Goal: Task Accomplishment & Management: Use online tool/utility

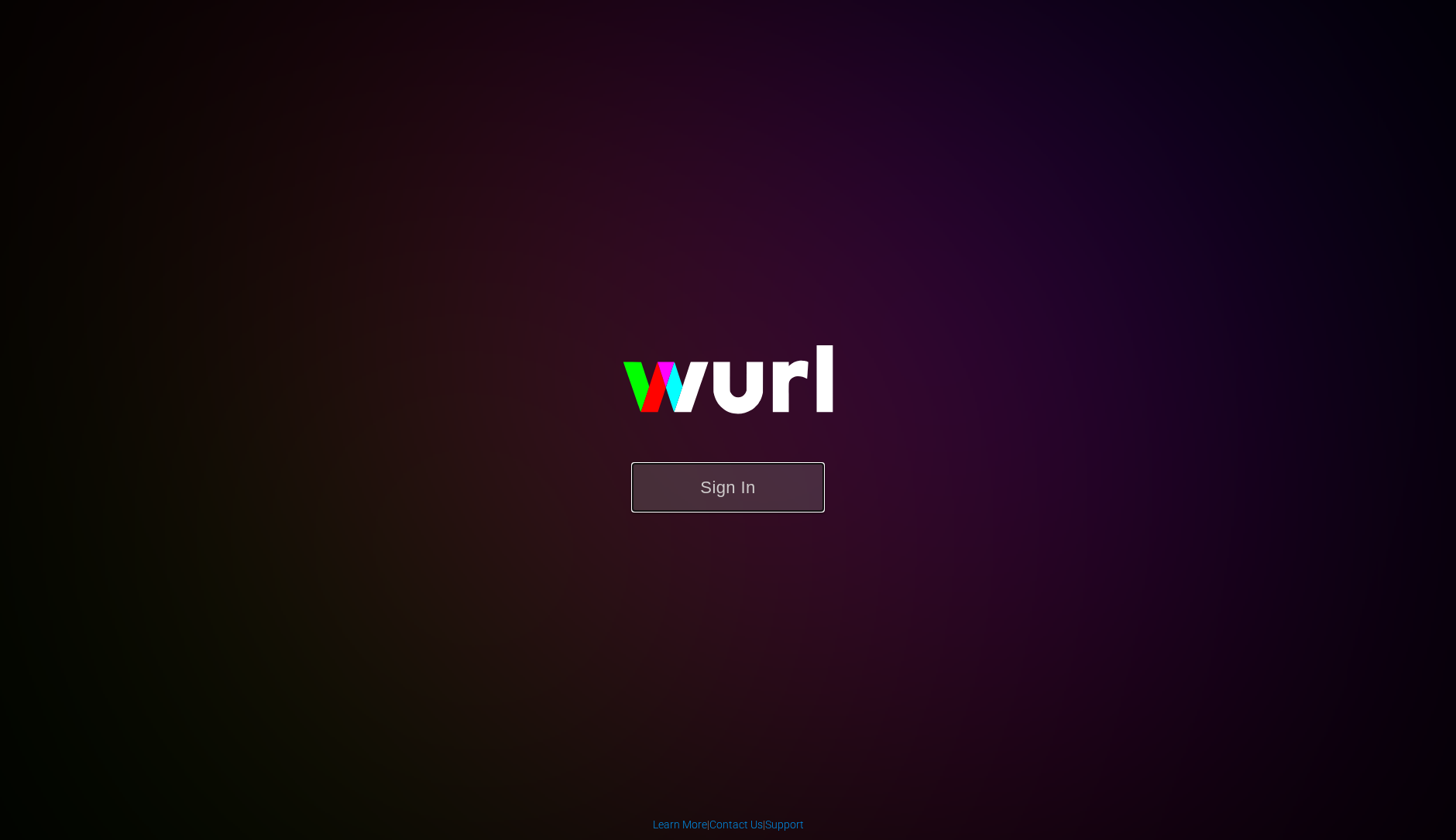
click at [757, 497] on button "Sign In" at bounding box center [728, 488] width 193 height 50
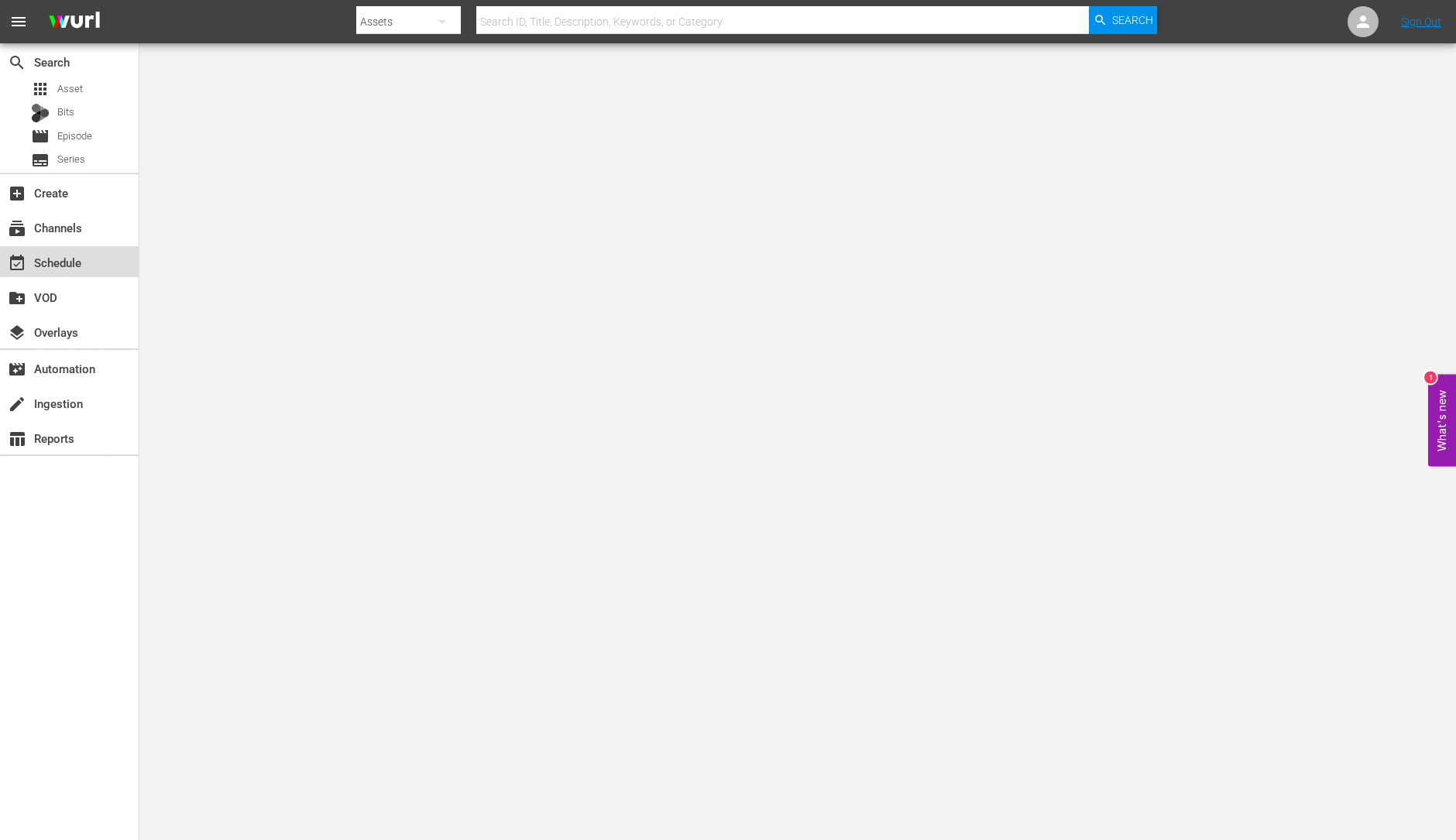
click at [61, 257] on div "event_available Schedule" at bounding box center [43, 260] width 87 height 14
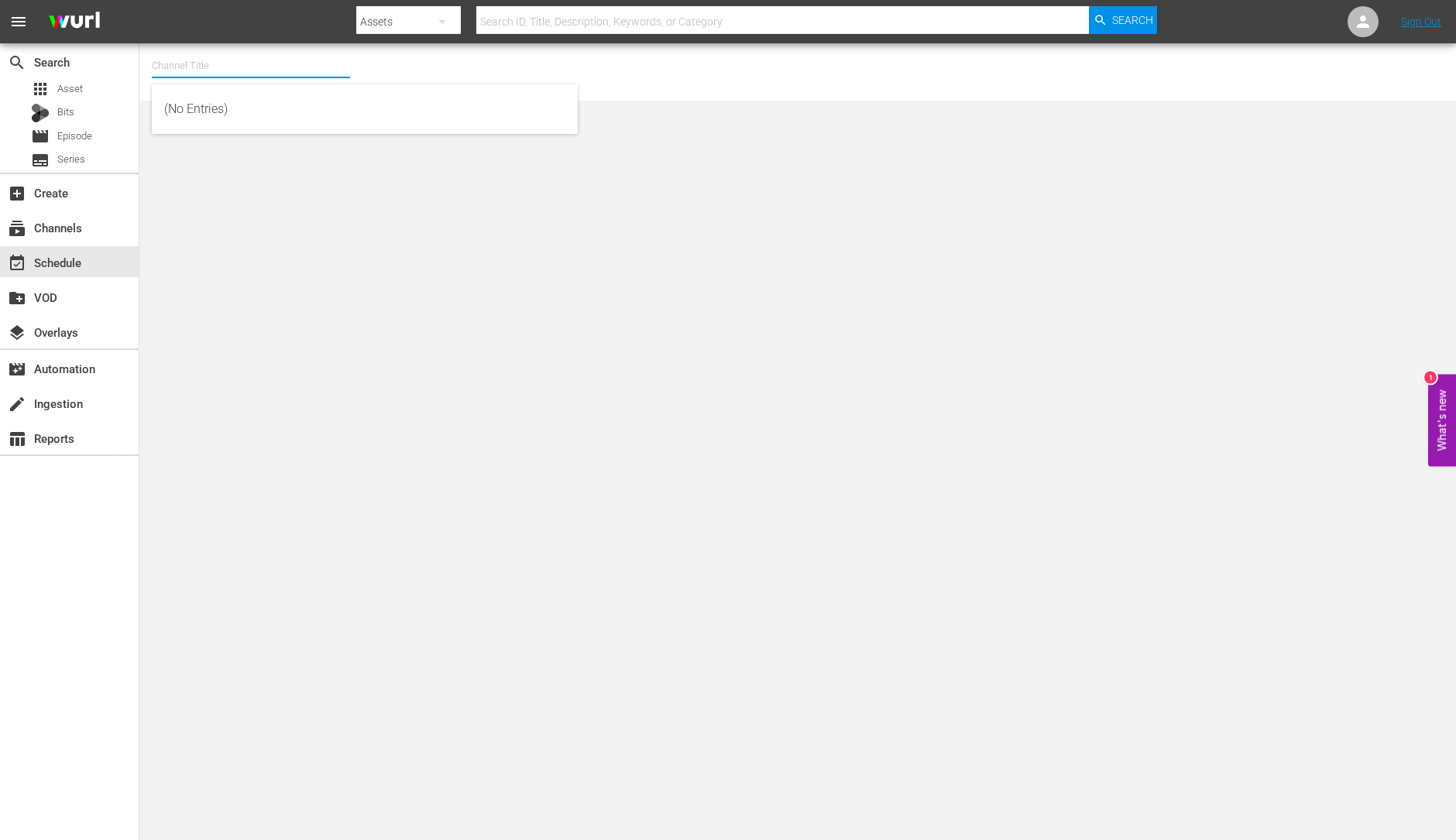
click at [265, 62] on input "text" at bounding box center [251, 66] width 198 height 38
click at [245, 118] on div "ThrillHer (1056 - aenetworks_thrillher_1)" at bounding box center [364, 109] width 401 height 38
type input "ThrillHer (1056 - aenetworks_thrillher_1)"
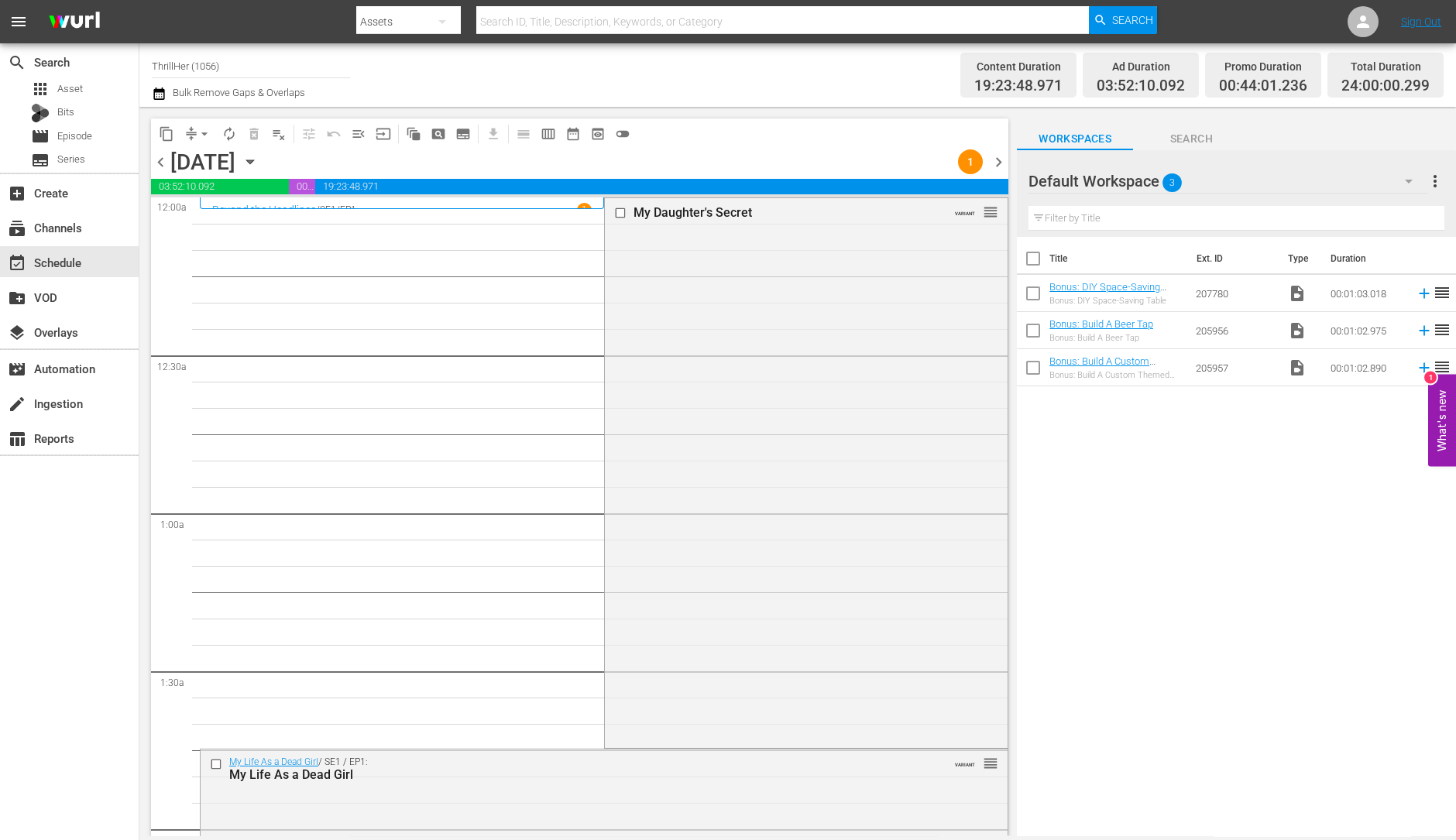
click at [995, 162] on span "chevron_right" at bounding box center [998, 162] width 19 height 19
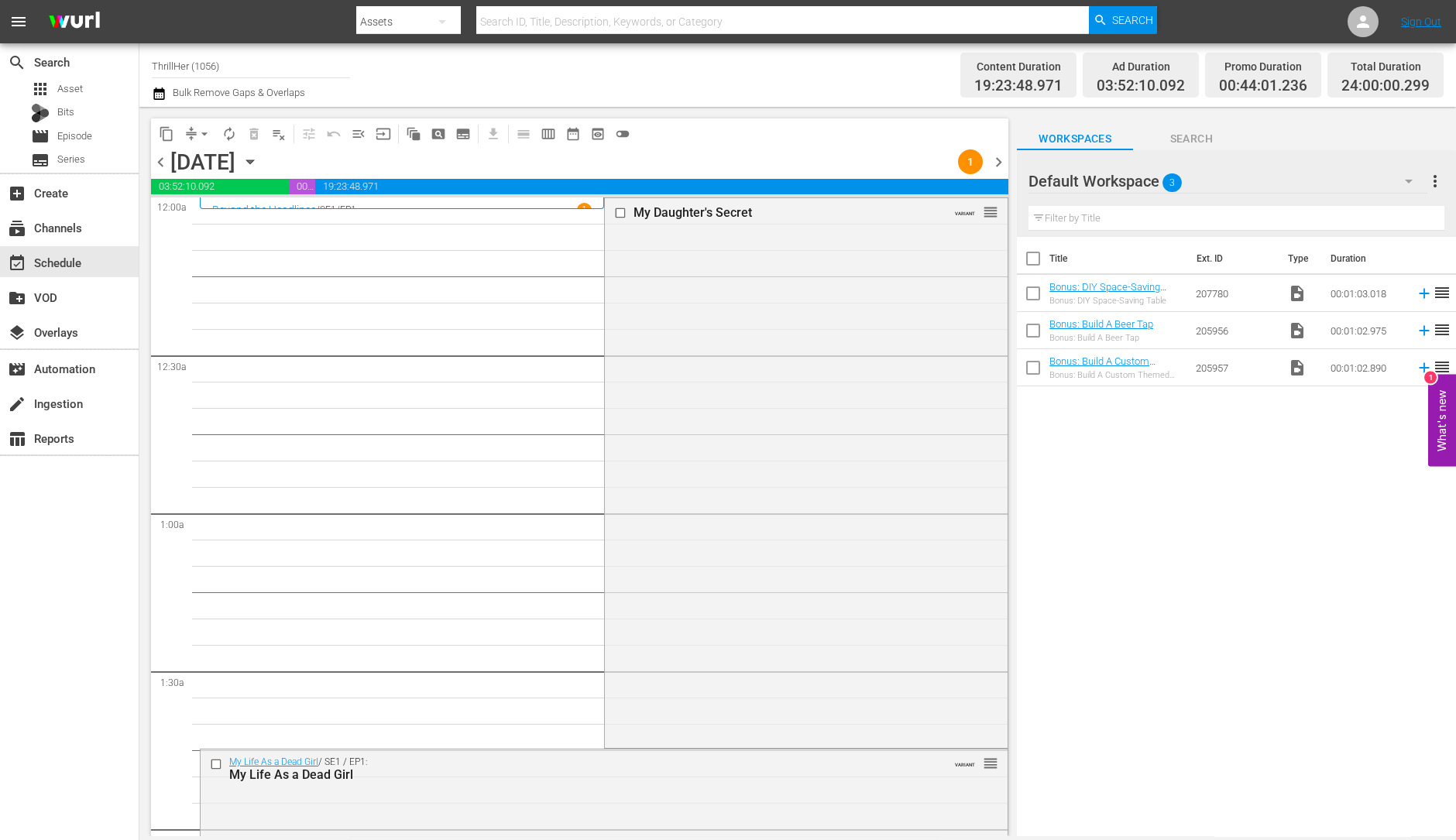
click at [995, 162] on span "chevron_right" at bounding box center [998, 162] width 19 height 19
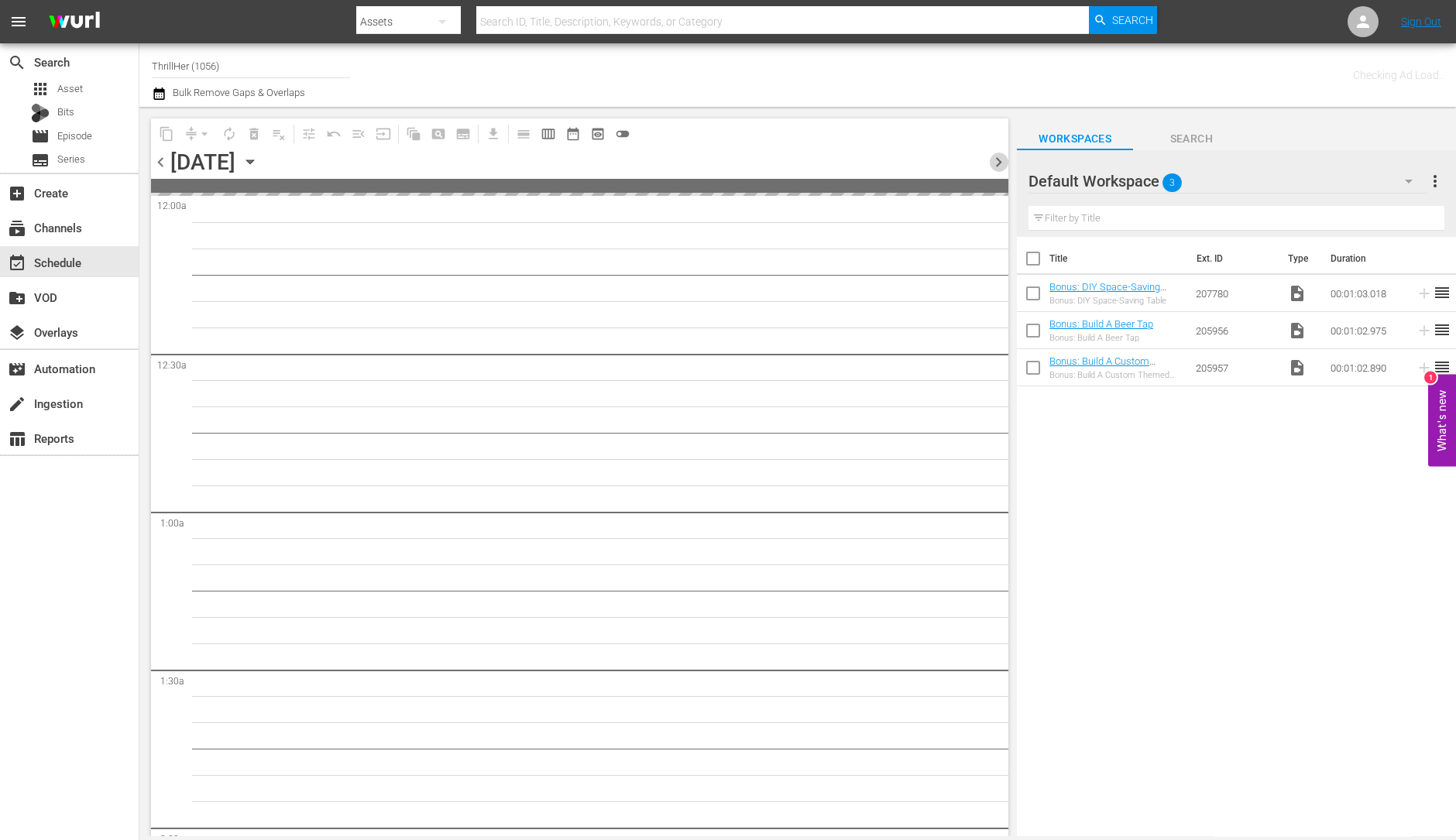
click at [995, 162] on span "chevron_right" at bounding box center [998, 162] width 19 height 19
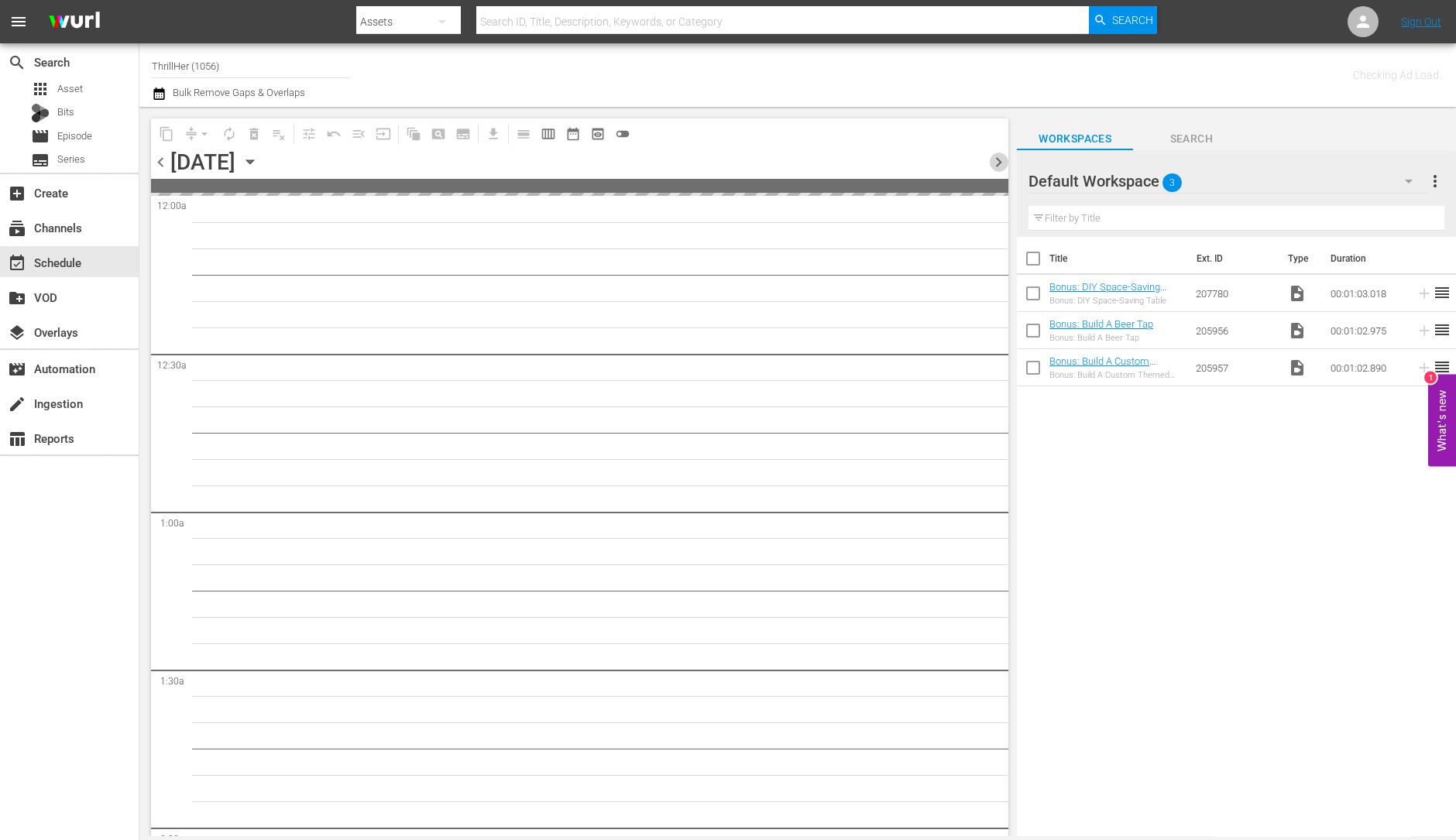
click at [995, 162] on span "chevron_right" at bounding box center [998, 162] width 19 height 19
